Goal: Information Seeking & Learning: Learn about a topic

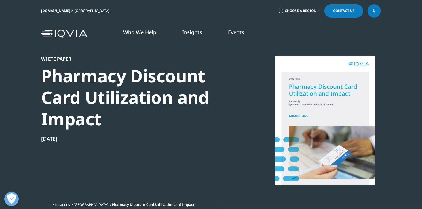
click at [315, 9] on span "Choose a Region" at bounding box center [301, 11] width 32 height 5
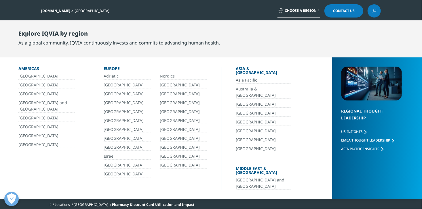
click at [29, 146] on link "[GEOGRAPHIC_DATA]" at bounding box center [46, 145] width 56 height 7
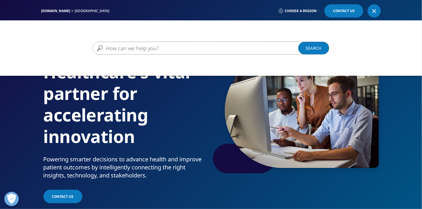
click at [124, 51] on input "Search" at bounding box center [203, 48] width 220 height 13
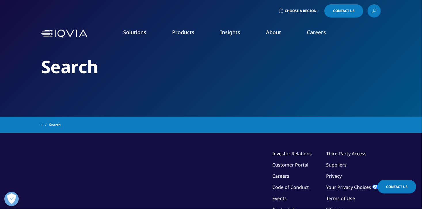
type input "prescription coverage"
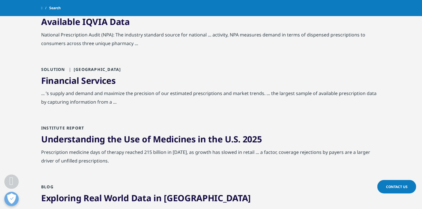
scroll to position [432, 0]
